Goal: Transaction & Acquisition: Obtain resource

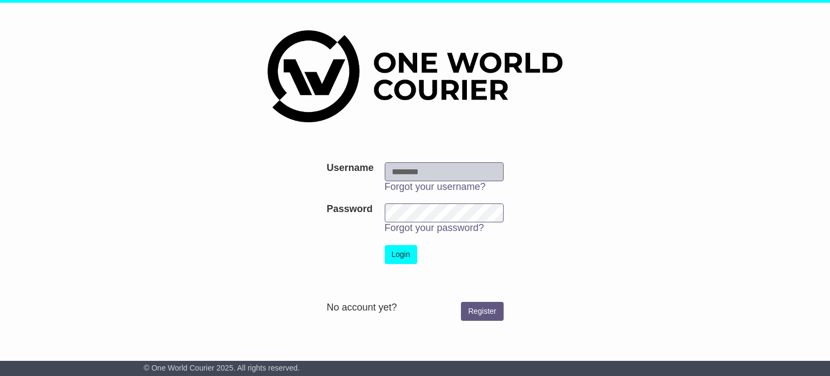
click at [414, 170] on input "Username" at bounding box center [444, 171] width 119 height 19
type input "**********"
click at [399, 252] on button "Login" at bounding box center [401, 254] width 32 height 19
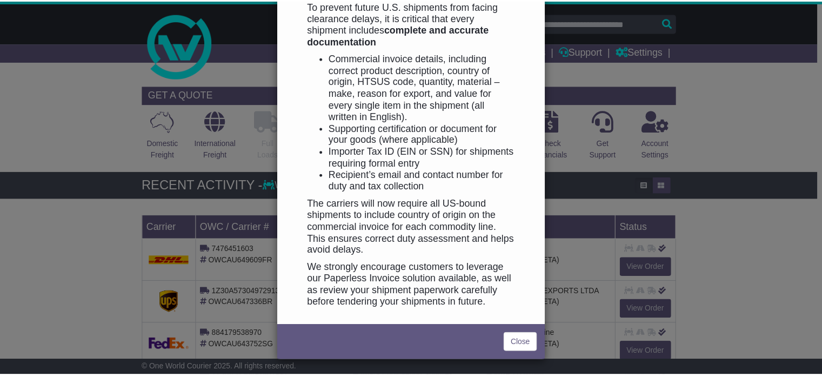
scroll to position [559, 0]
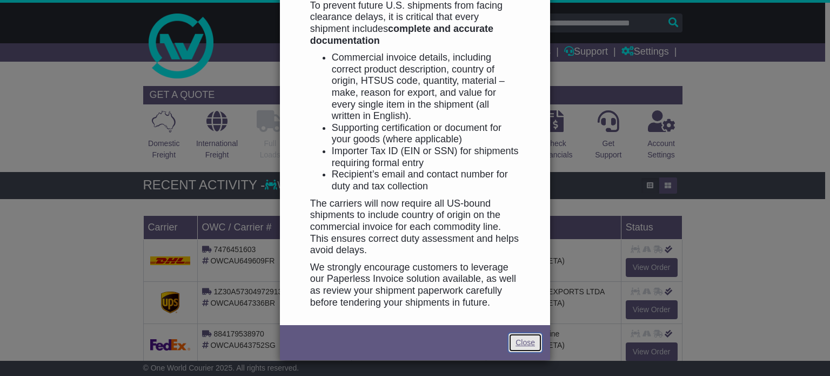
click at [528, 346] on link "Close" at bounding box center [524, 342] width 33 height 19
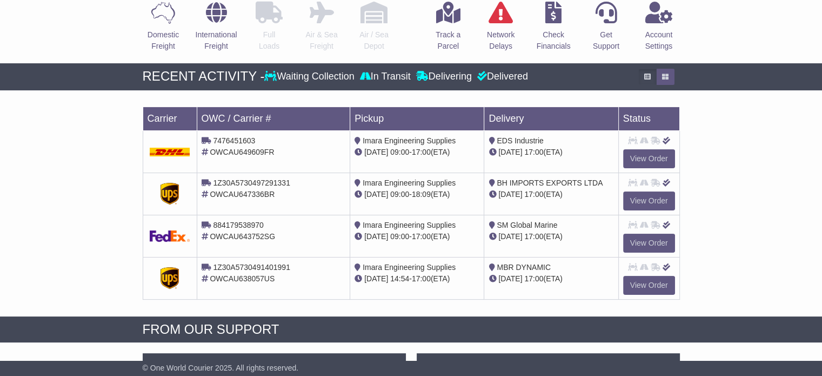
scroll to position [0, 0]
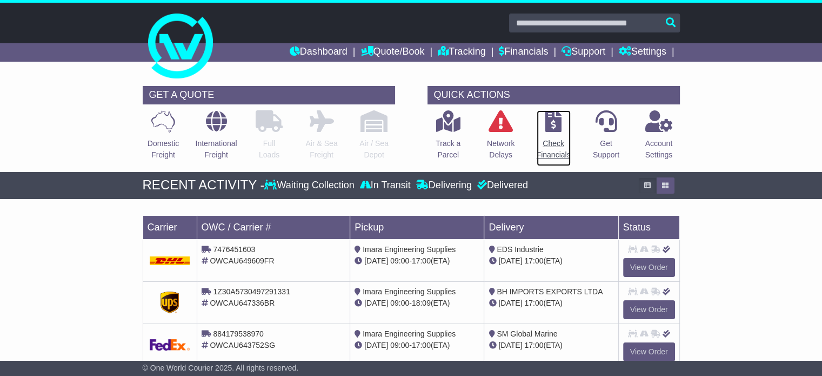
click at [555, 125] on icon at bounding box center [553, 121] width 16 height 22
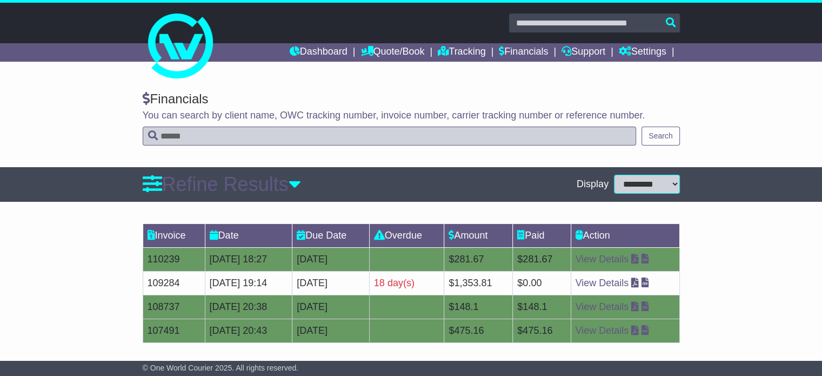
scroll to position [4, 0]
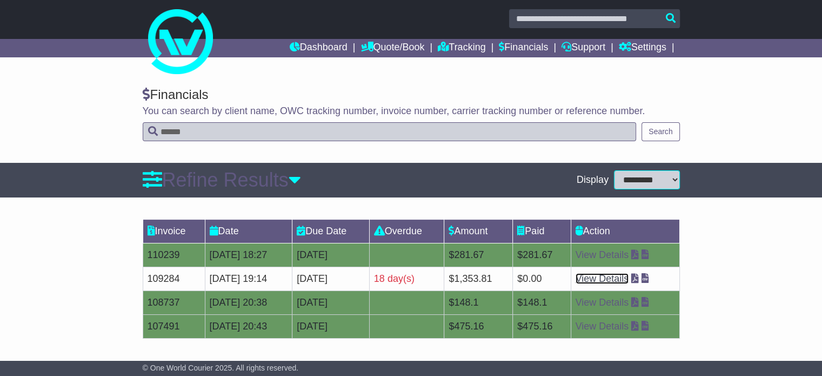
click at [606, 277] on link "View Details" at bounding box center [601, 278] width 53 height 11
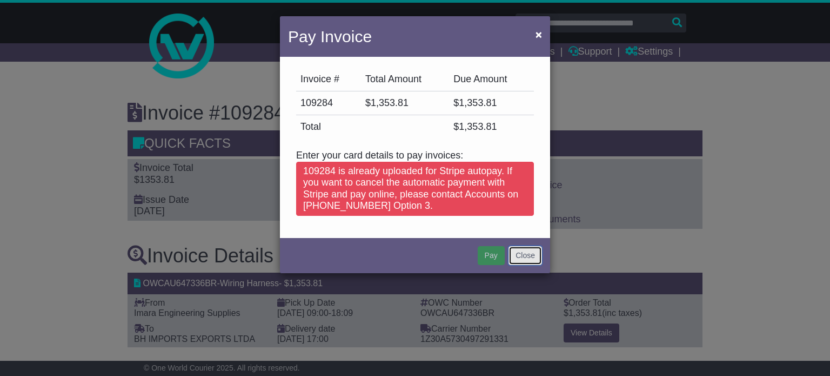
click at [517, 262] on button "Close" at bounding box center [524, 255] width 33 height 19
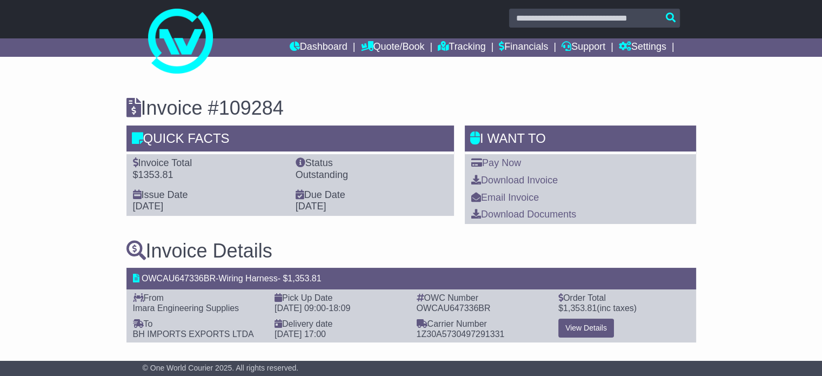
scroll to position [6, 0]
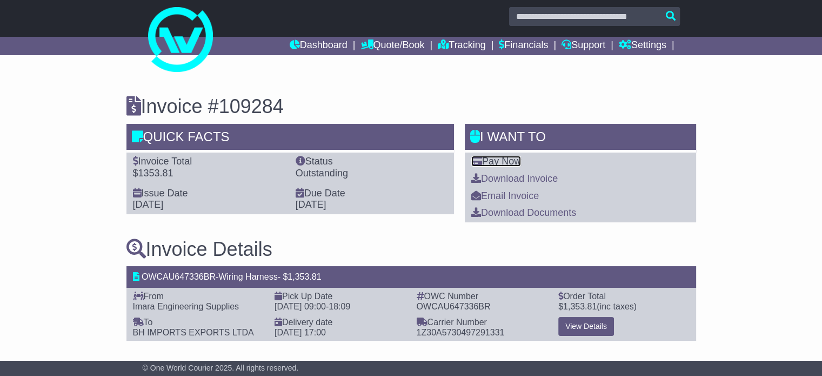
click at [508, 159] on link "Pay Now" at bounding box center [496, 161] width 50 height 11
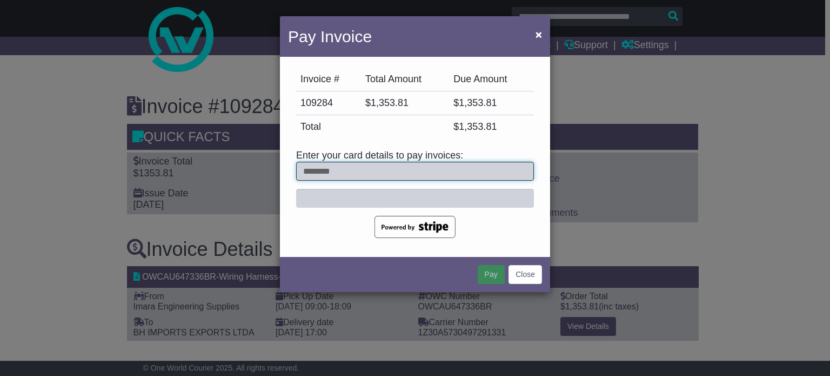
click at [392, 171] on input "text" at bounding box center [415, 171] width 238 height 19
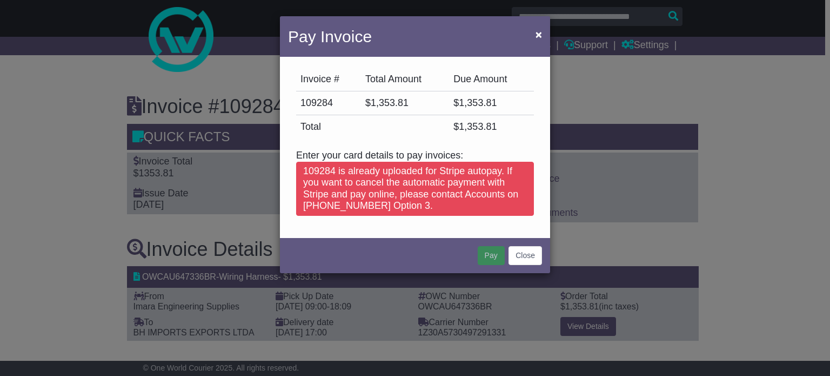
click at [361, 184] on div "109284 is already uploaded for Stripe autopay. If you want to cancel the automa…" at bounding box center [415, 189] width 238 height 54
click at [519, 256] on button "Close" at bounding box center [524, 255] width 33 height 19
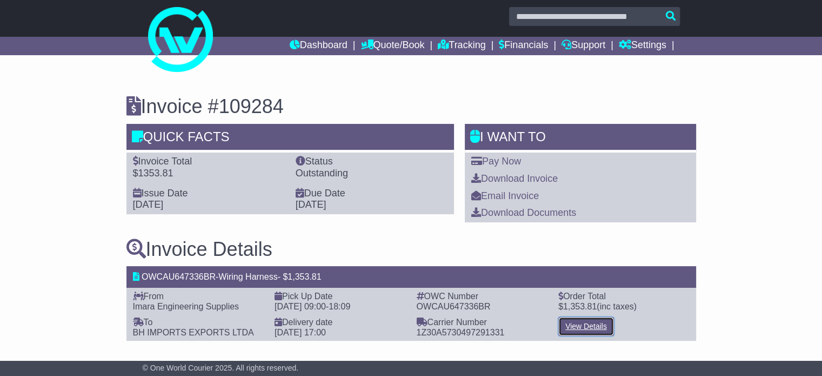
click at [579, 324] on link "View Details" at bounding box center [586, 326] width 56 height 19
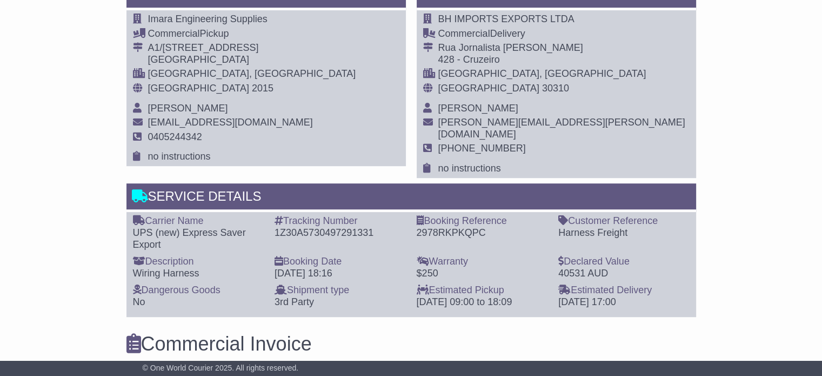
scroll to position [648, 0]
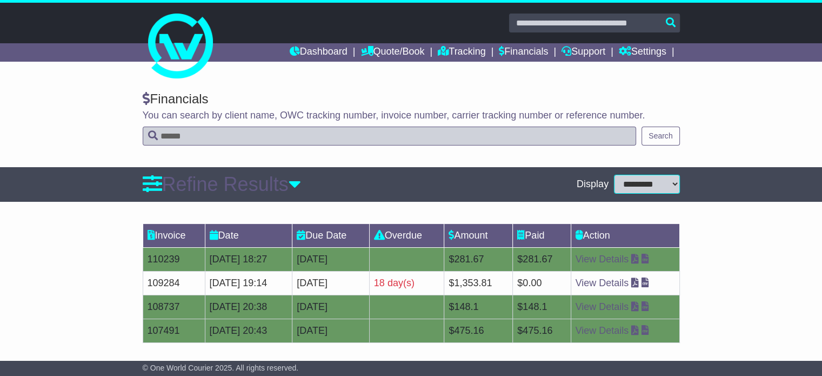
scroll to position [4, 0]
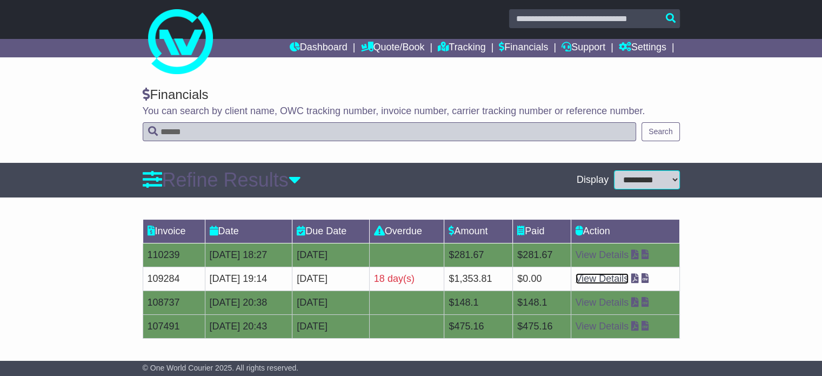
click at [629, 281] on link "View Details" at bounding box center [601, 278] width 53 height 11
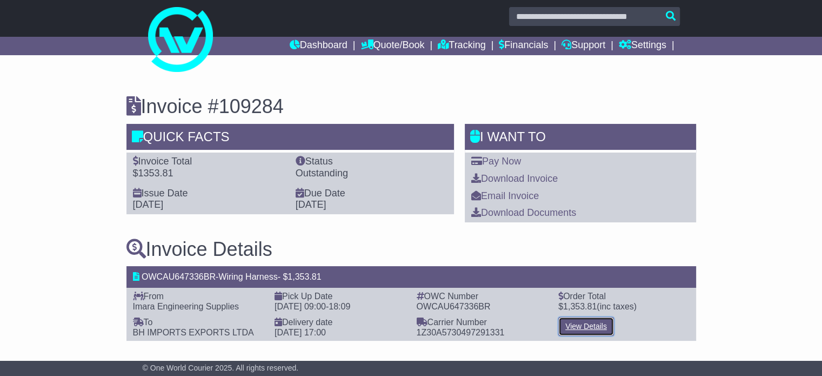
click at [577, 330] on link "View Details" at bounding box center [586, 326] width 56 height 19
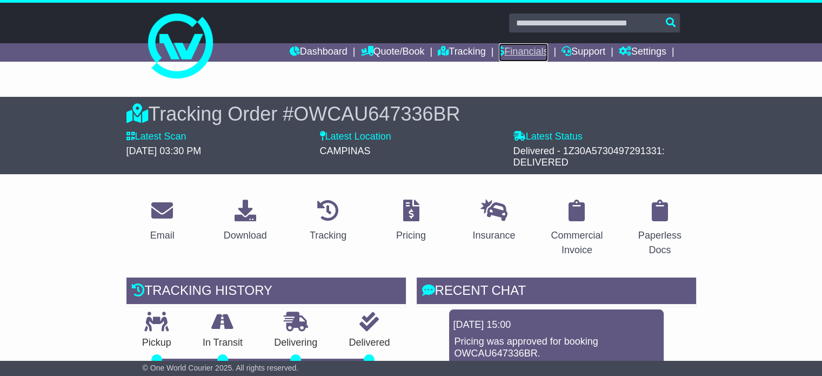
click at [519, 51] on link "Financials" at bounding box center [523, 52] width 49 height 18
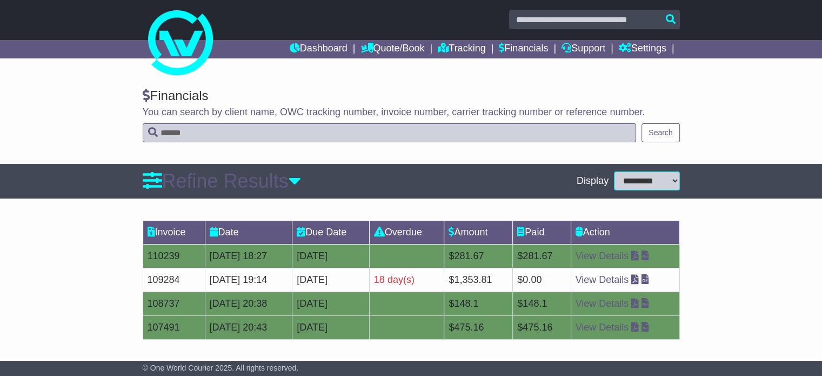
scroll to position [4, 0]
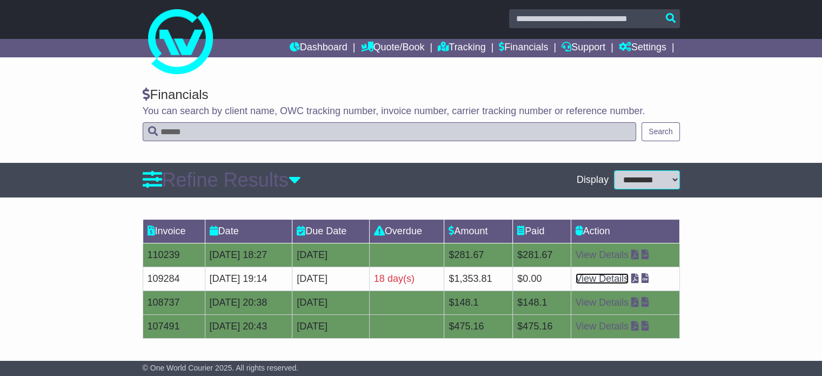
click at [612, 278] on link "View Details" at bounding box center [601, 278] width 53 height 11
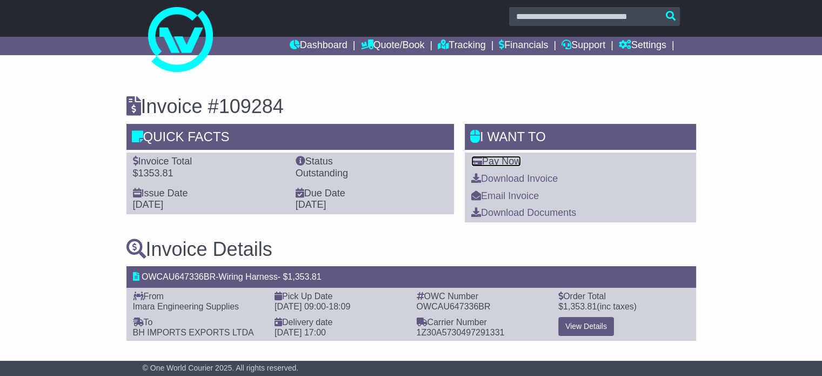
click at [495, 157] on link "Pay Now" at bounding box center [496, 161] width 50 height 11
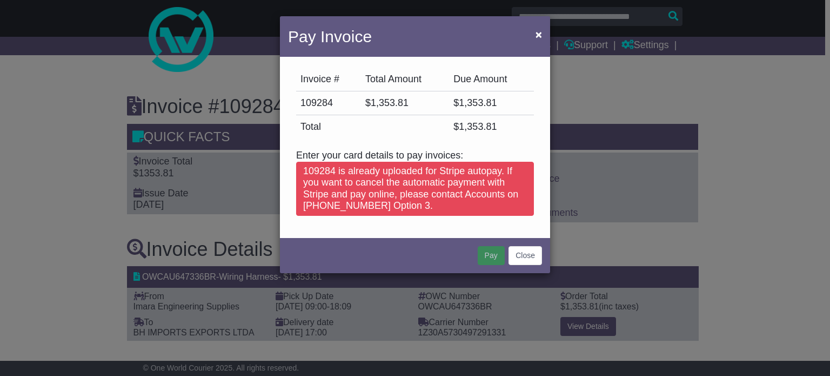
click at [468, 184] on div "109284 is already uploaded for Stripe autopay. If you want to cancel the automa…" at bounding box center [415, 189] width 238 height 54
click at [520, 258] on button "Close" at bounding box center [524, 255] width 33 height 19
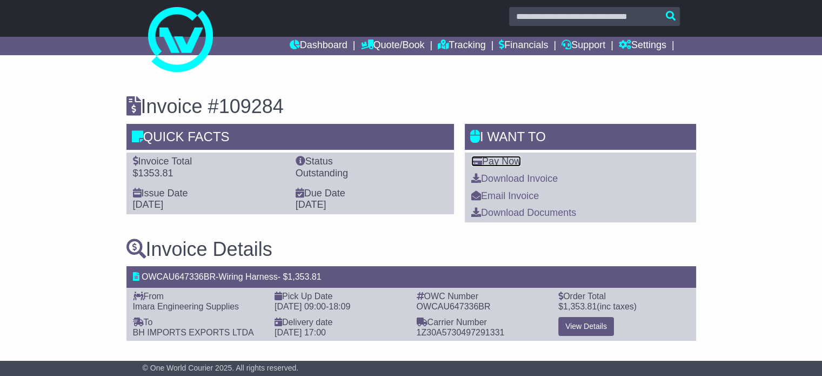
click at [509, 162] on link "Pay Now" at bounding box center [496, 161] width 50 height 11
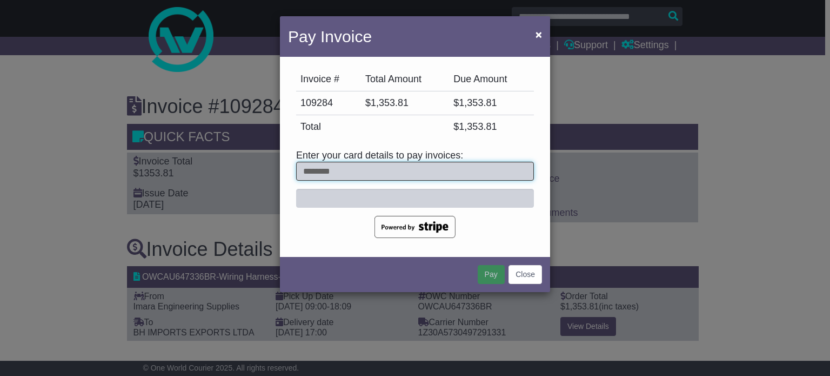
click at [394, 162] on input "text" at bounding box center [415, 171] width 238 height 19
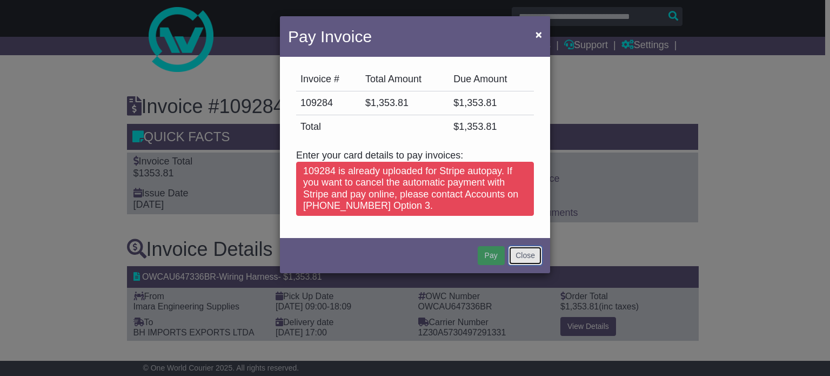
click at [526, 258] on button "Close" at bounding box center [524, 255] width 33 height 19
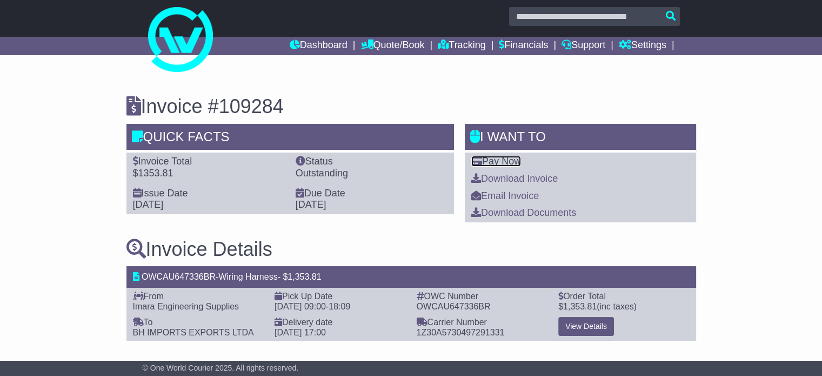
click at [501, 159] on link "Pay Now" at bounding box center [496, 161] width 50 height 11
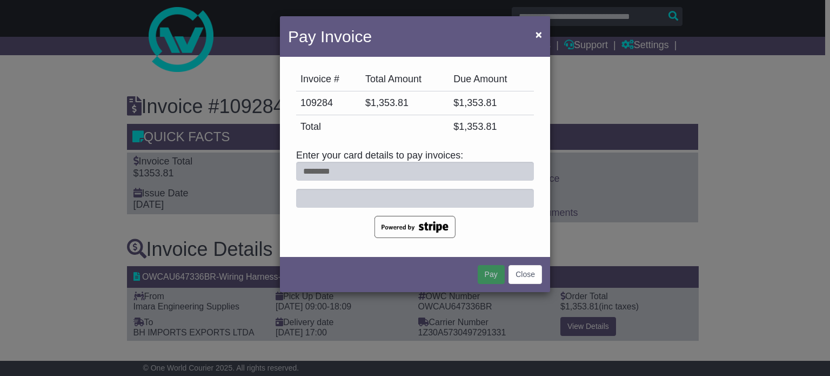
click at [0, 0] on div at bounding box center [0, 0] width 0 height 0
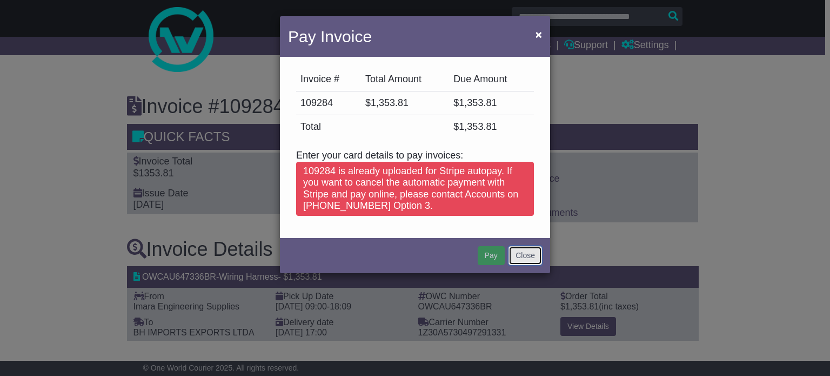
click at [522, 258] on button "Close" at bounding box center [524, 255] width 33 height 19
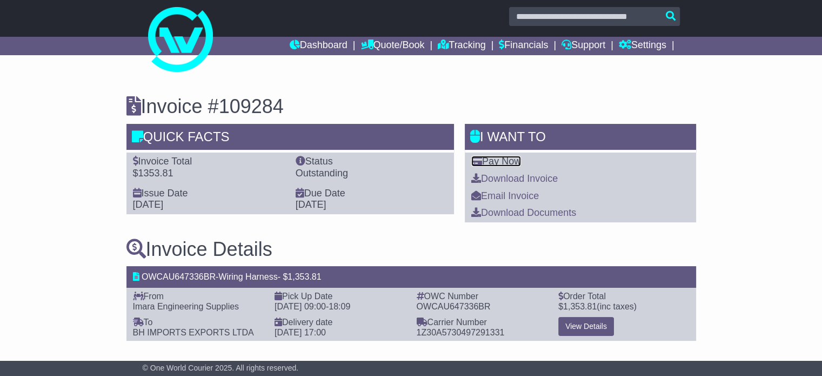
click at [502, 164] on link "Pay Now" at bounding box center [496, 161] width 50 height 11
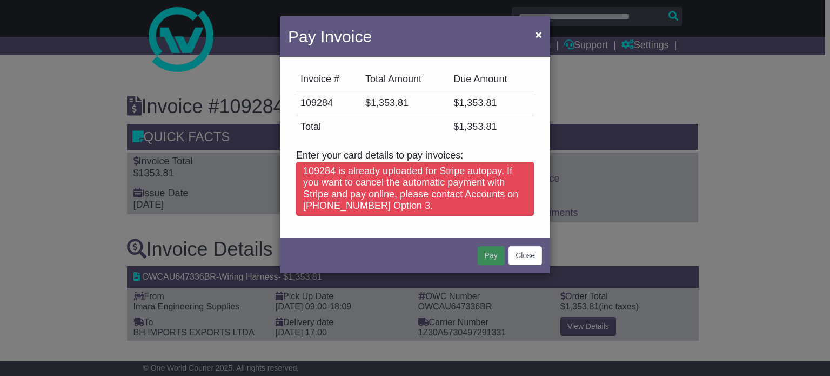
click at [415, 172] on div "109284 is already uploaded for Stripe autopay. If you want to cancel the automa…" at bounding box center [415, 189] width 238 height 54
click at [526, 261] on button "Close" at bounding box center [524, 255] width 33 height 19
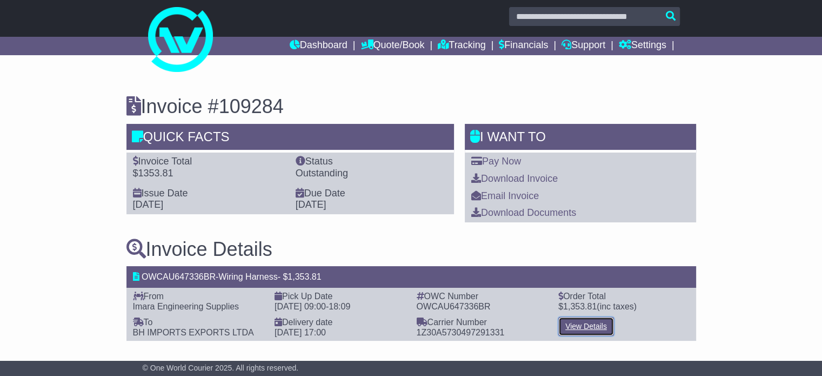
click at [584, 326] on link "View Details" at bounding box center [586, 326] width 56 height 19
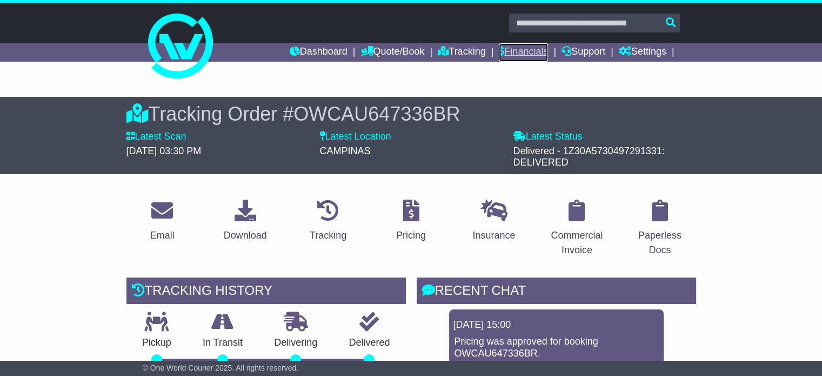
click at [514, 52] on link "Financials" at bounding box center [523, 52] width 49 height 18
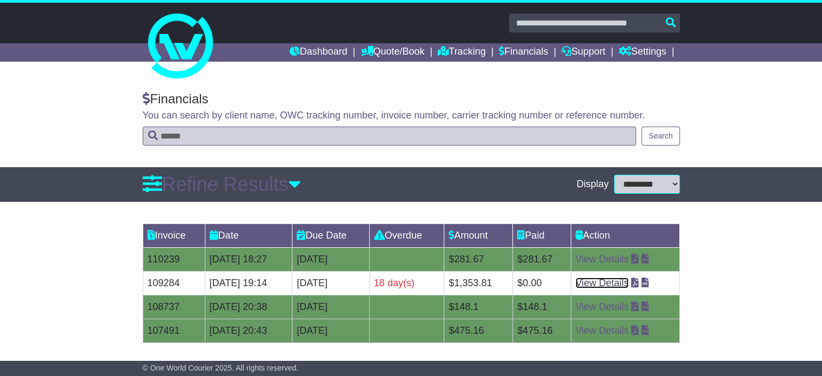
click at [625, 279] on link "View Details" at bounding box center [601, 282] width 53 height 11
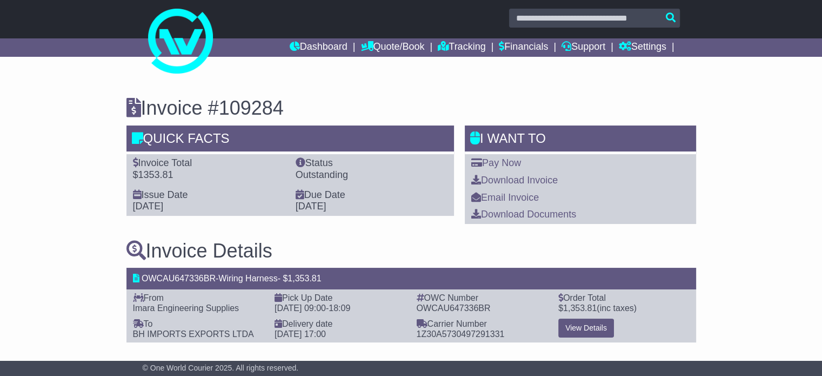
scroll to position [6, 0]
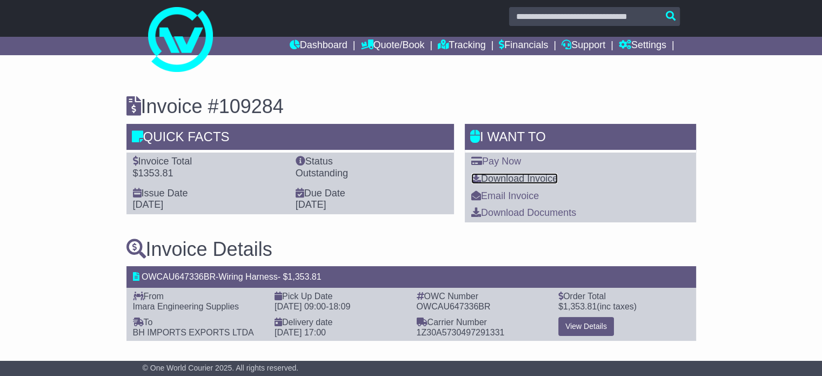
click at [513, 178] on link "Download Invoice" at bounding box center [514, 178] width 86 height 11
